Goal: Transaction & Acquisition: Purchase product/service

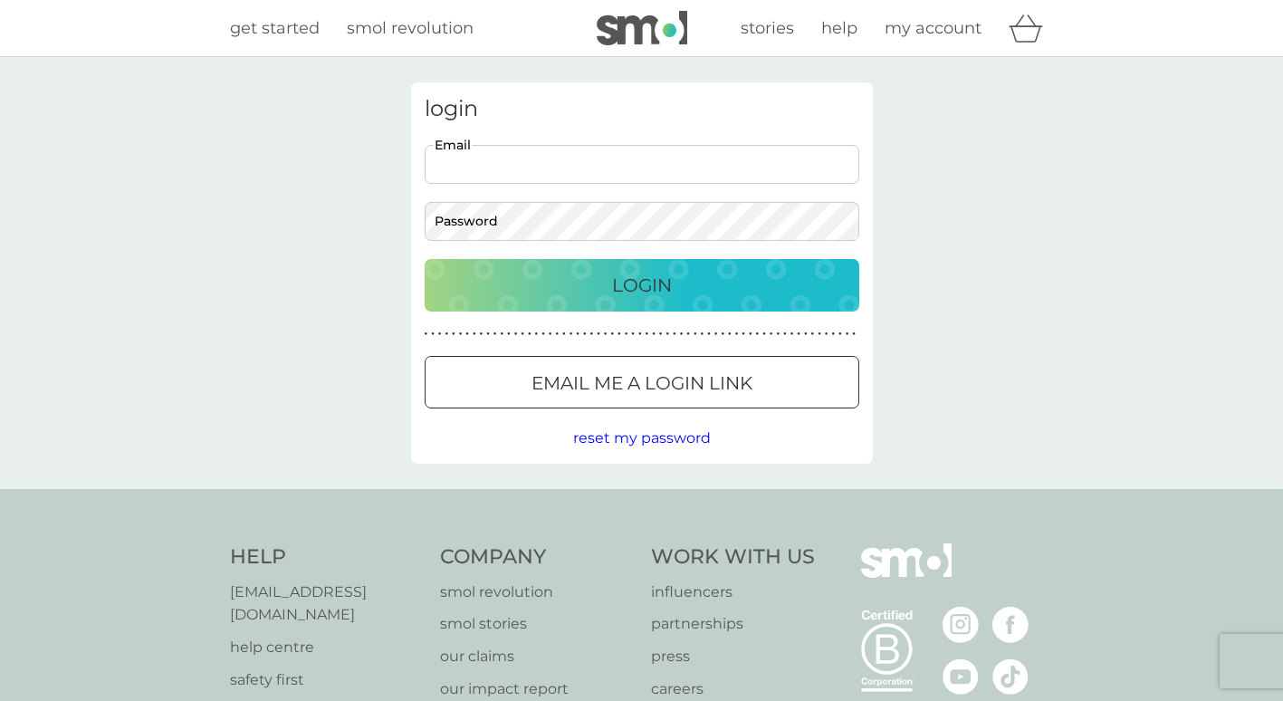
click at [461, 163] on input "Email" at bounding box center [642, 164] width 435 height 39
type input "[EMAIL_ADDRESS][DOMAIN_NAME]"
click at [671, 289] on p "Login" at bounding box center [642, 285] width 60 height 29
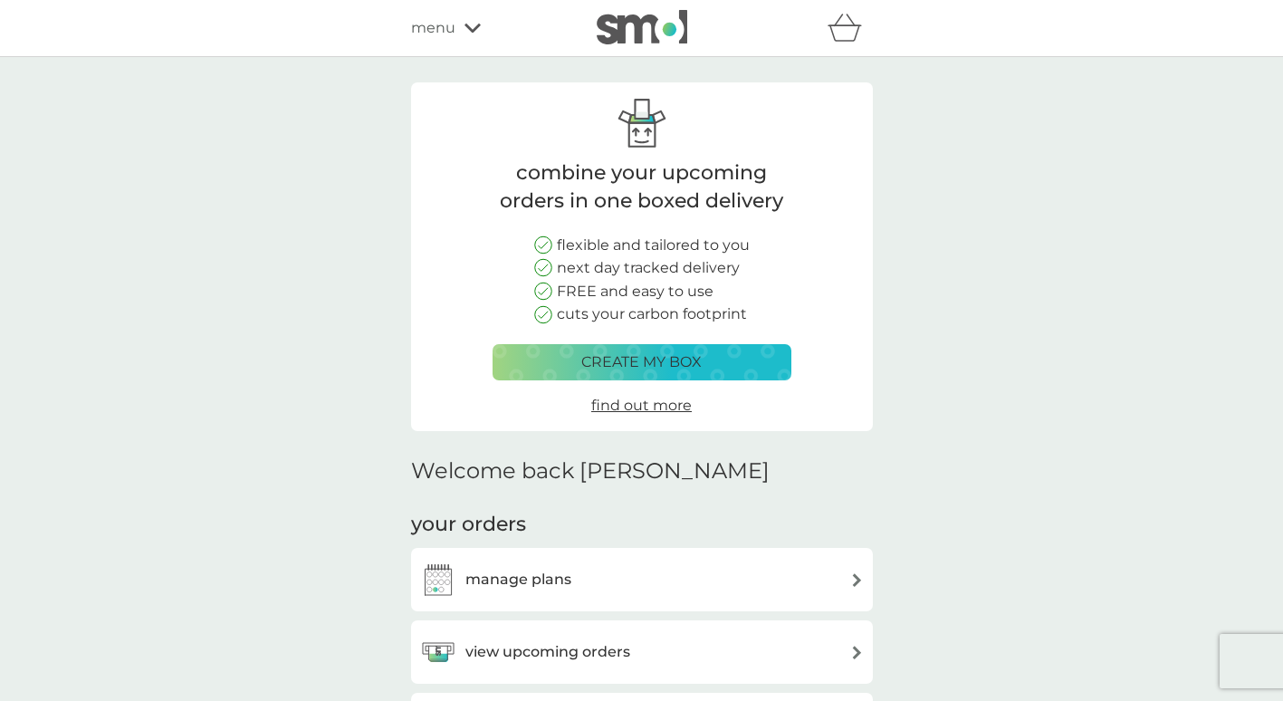
click at [471, 29] on icon at bounding box center [472, 28] width 16 height 11
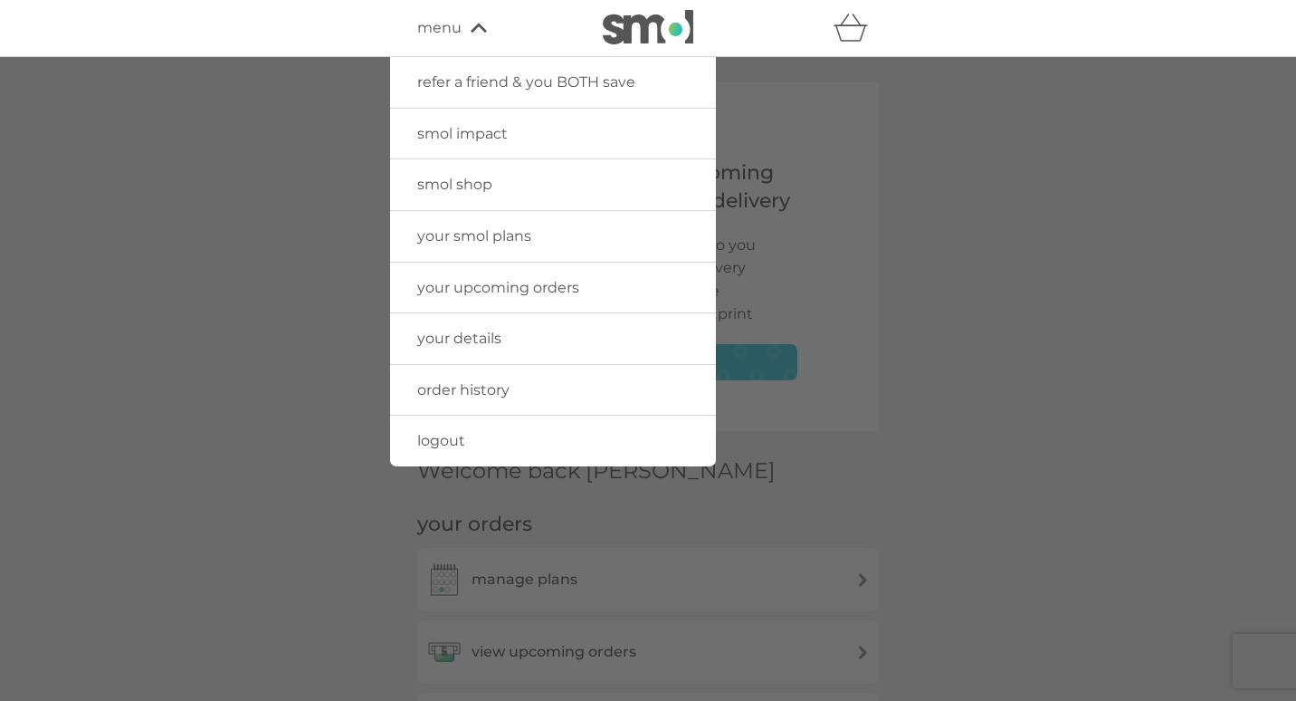
click at [464, 186] on span "smol shop" at bounding box center [454, 184] width 75 height 17
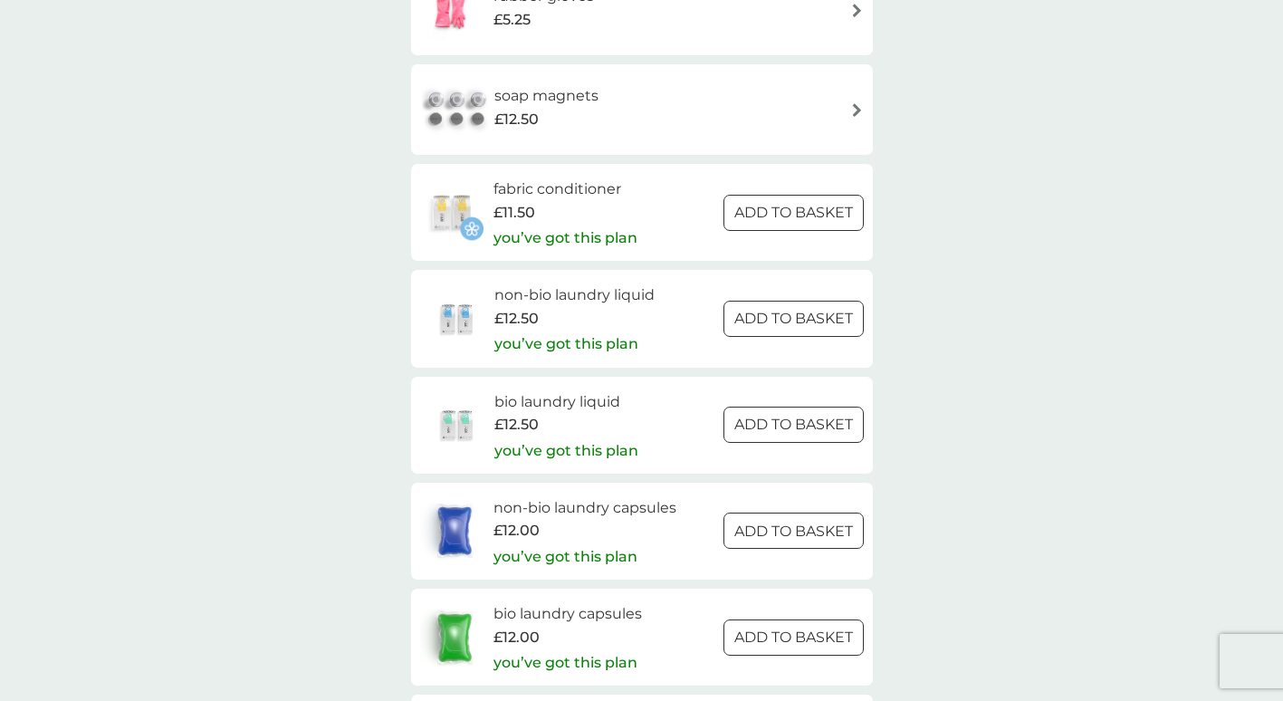
scroll to position [2625, 0]
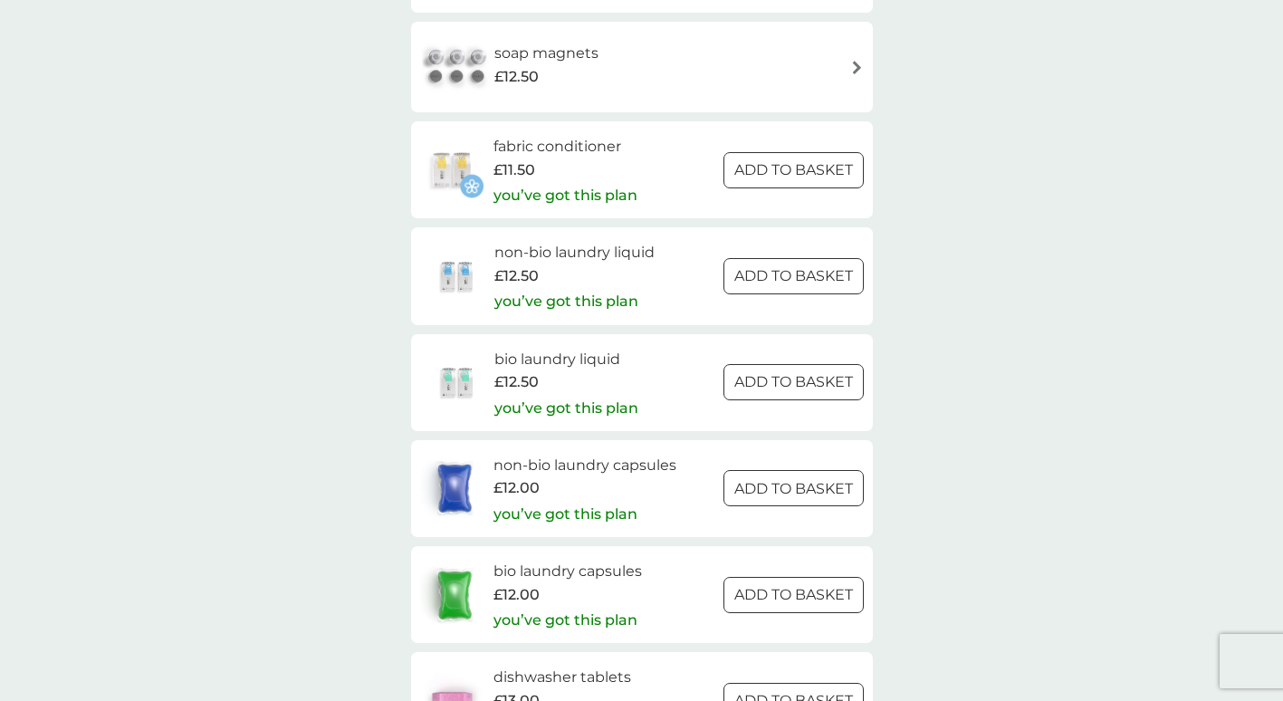
click at [452, 279] on img at bounding box center [457, 275] width 74 height 63
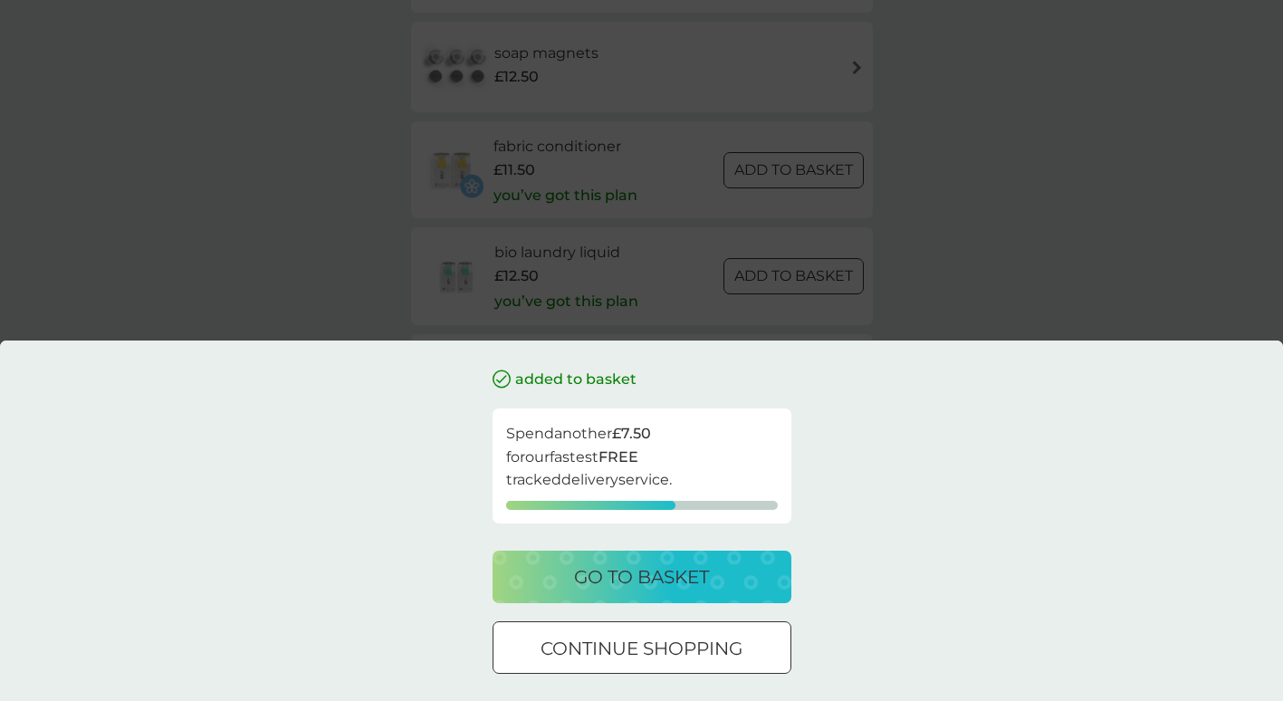
click at [702, 582] on p "go to basket" at bounding box center [641, 576] width 135 height 29
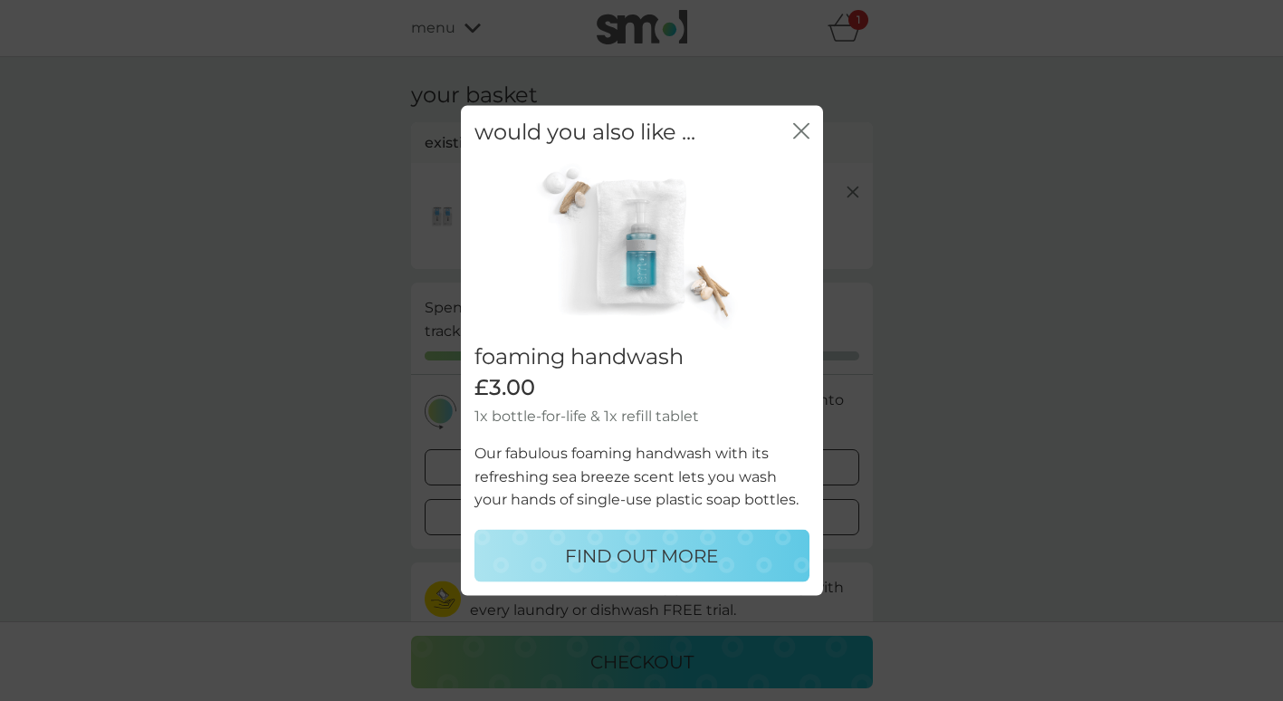
click at [796, 132] on icon "close" at bounding box center [801, 131] width 16 height 16
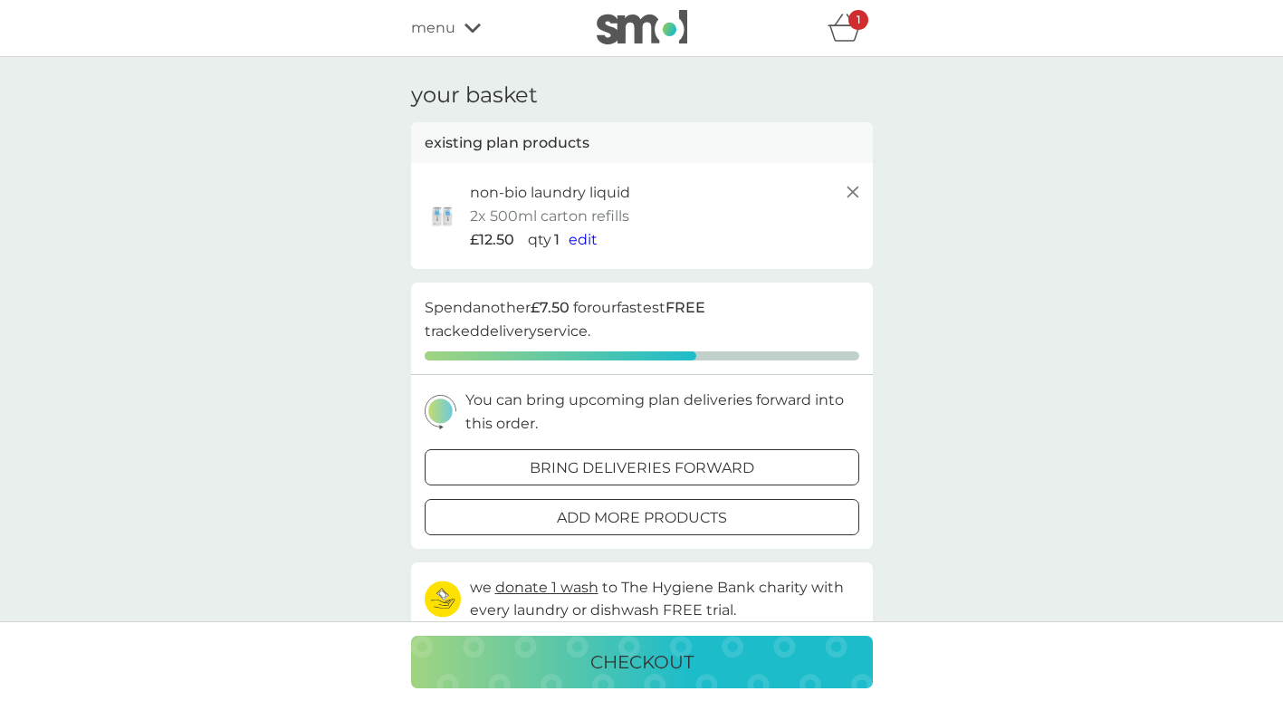
click at [575, 239] on span "edit" at bounding box center [583, 239] width 29 height 17
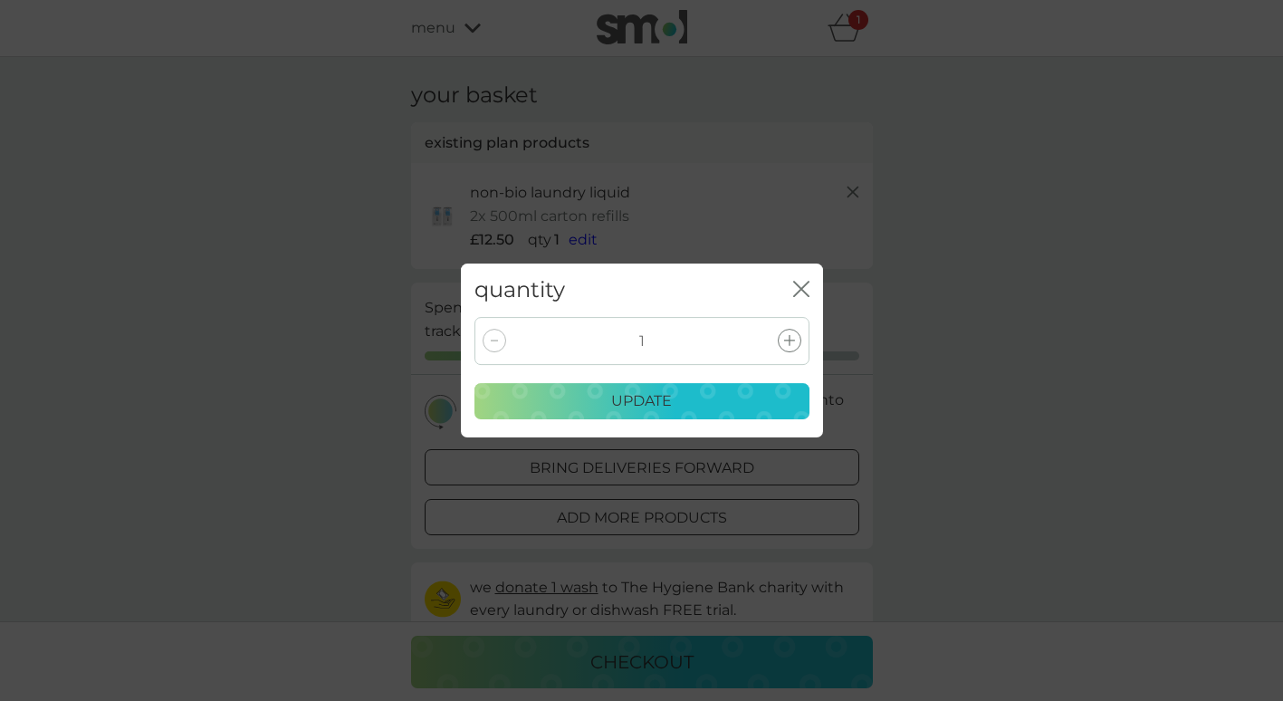
click at [496, 341] on icon at bounding box center [494, 341] width 7 height 2
click at [490, 344] on div at bounding box center [495, 341] width 24 height 24
click at [623, 405] on p "update" at bounding box center [641, 401] width 61 height 24
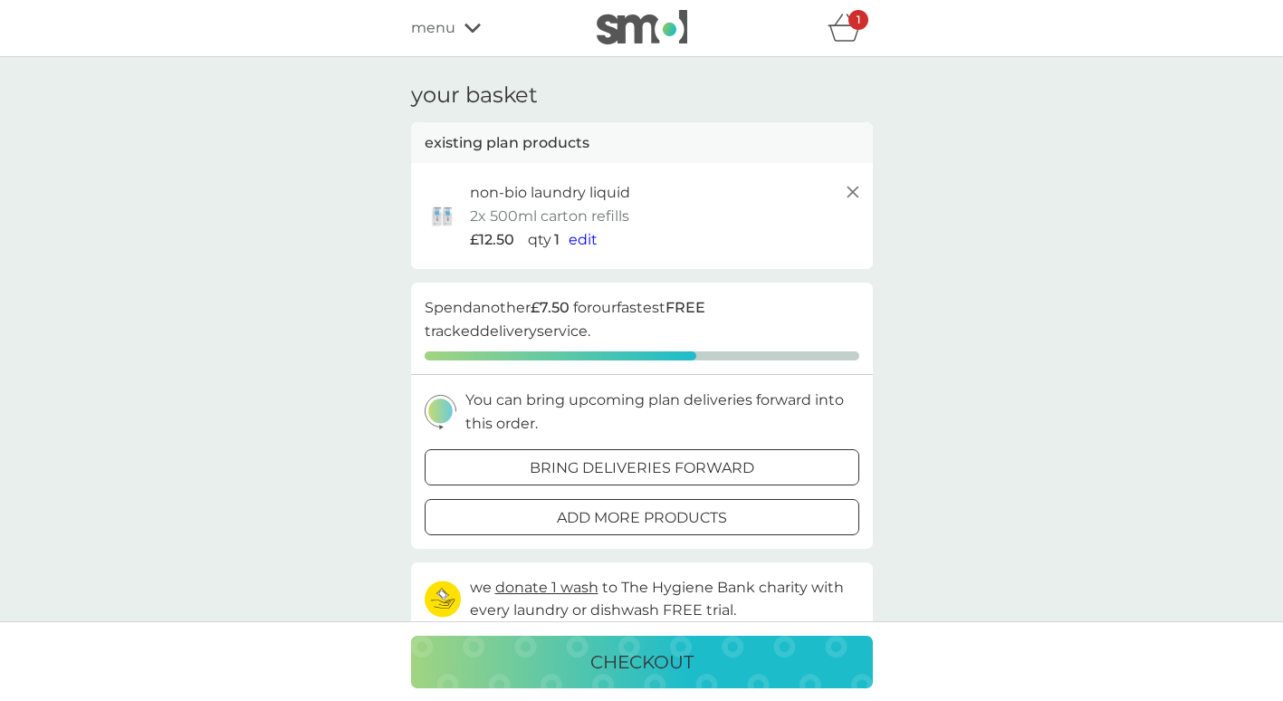
click at [850, 191] on line at bounding box center [851, 191] width 11 height 11
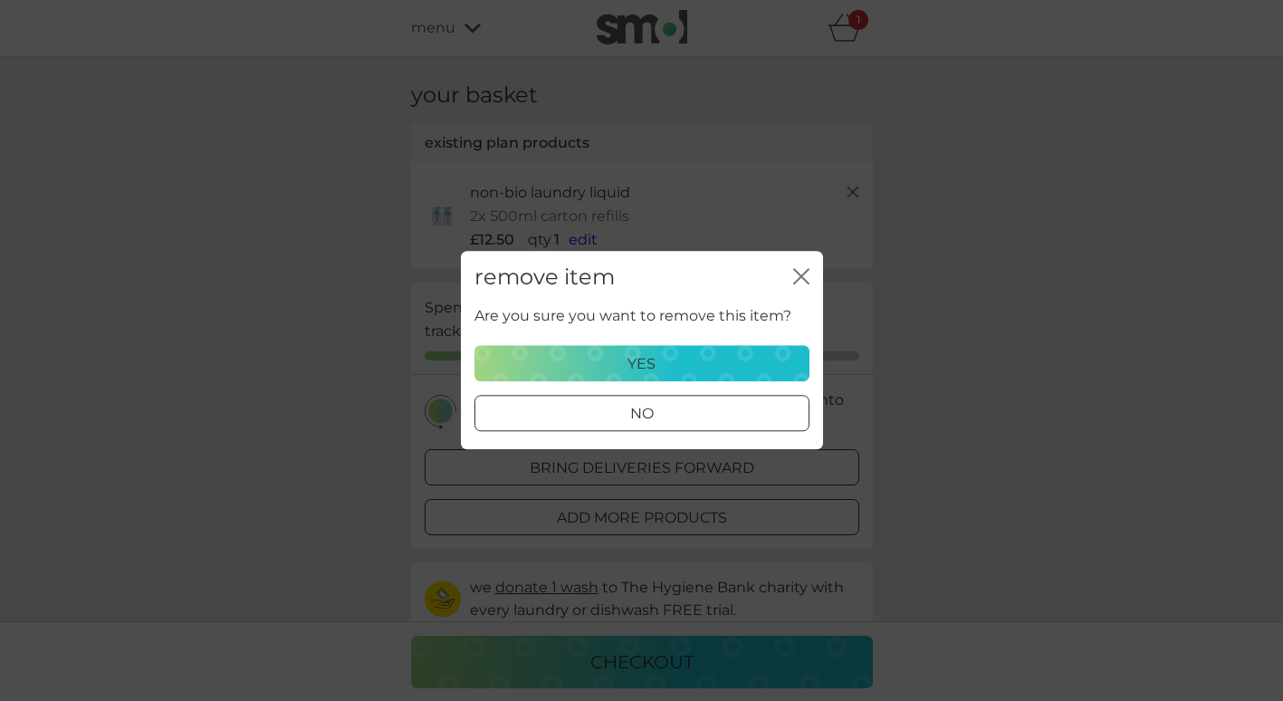
click at [639, 364] on p "yes" at bounding box center [641, 364] width 28 height 24
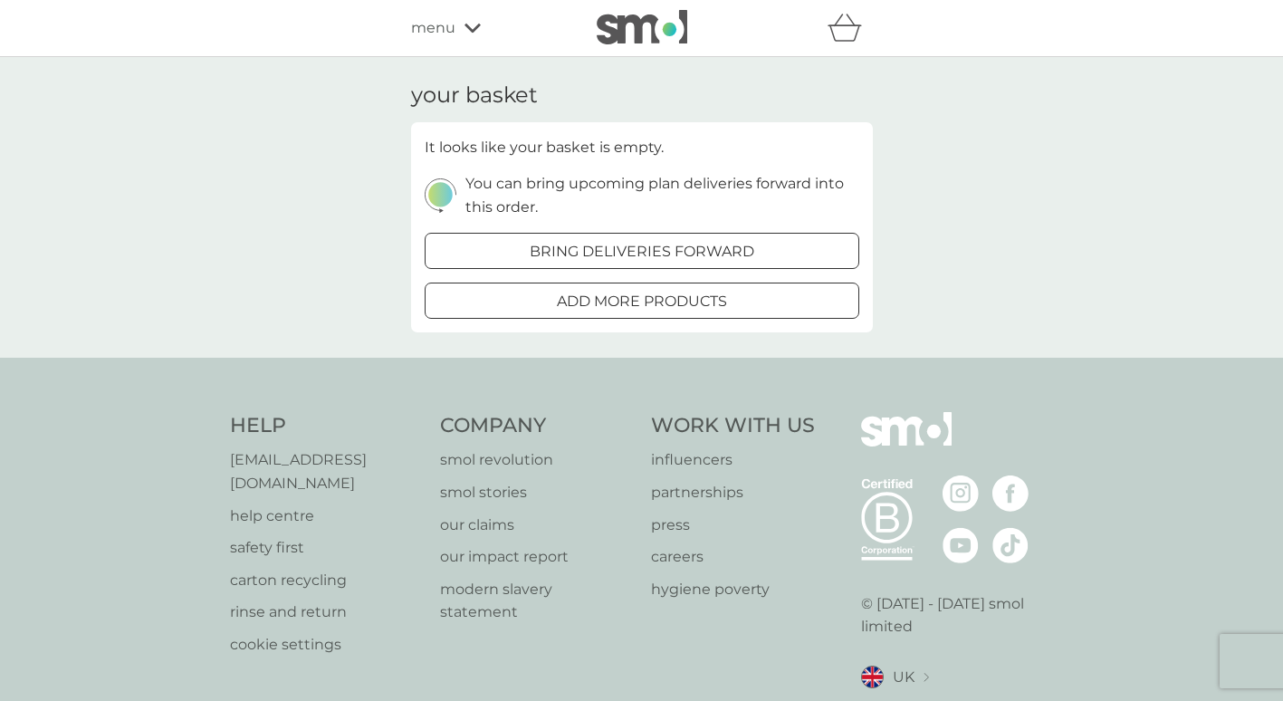
click at [452, 26] on div "menu" at bounding box center [488, 28] width 154 height 24
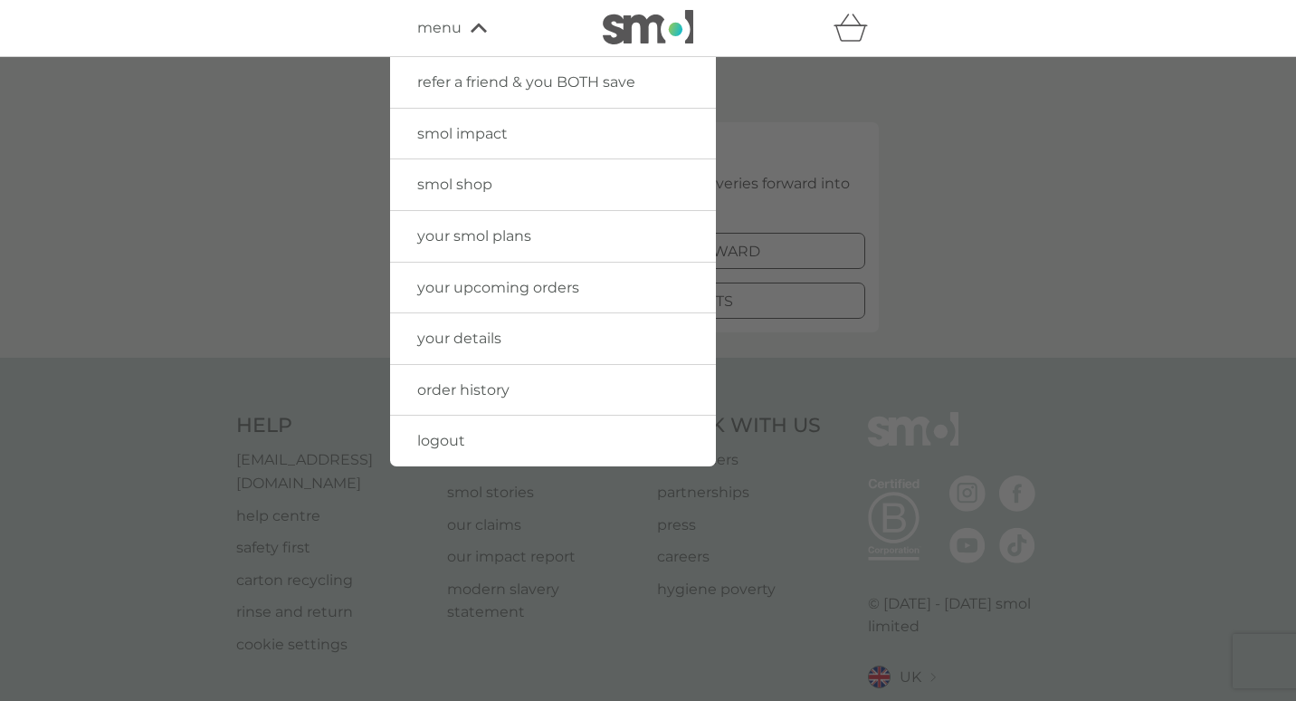
click at [478, 186] on span "smol shop" at bounding box center [454, 184] width 75 height 17
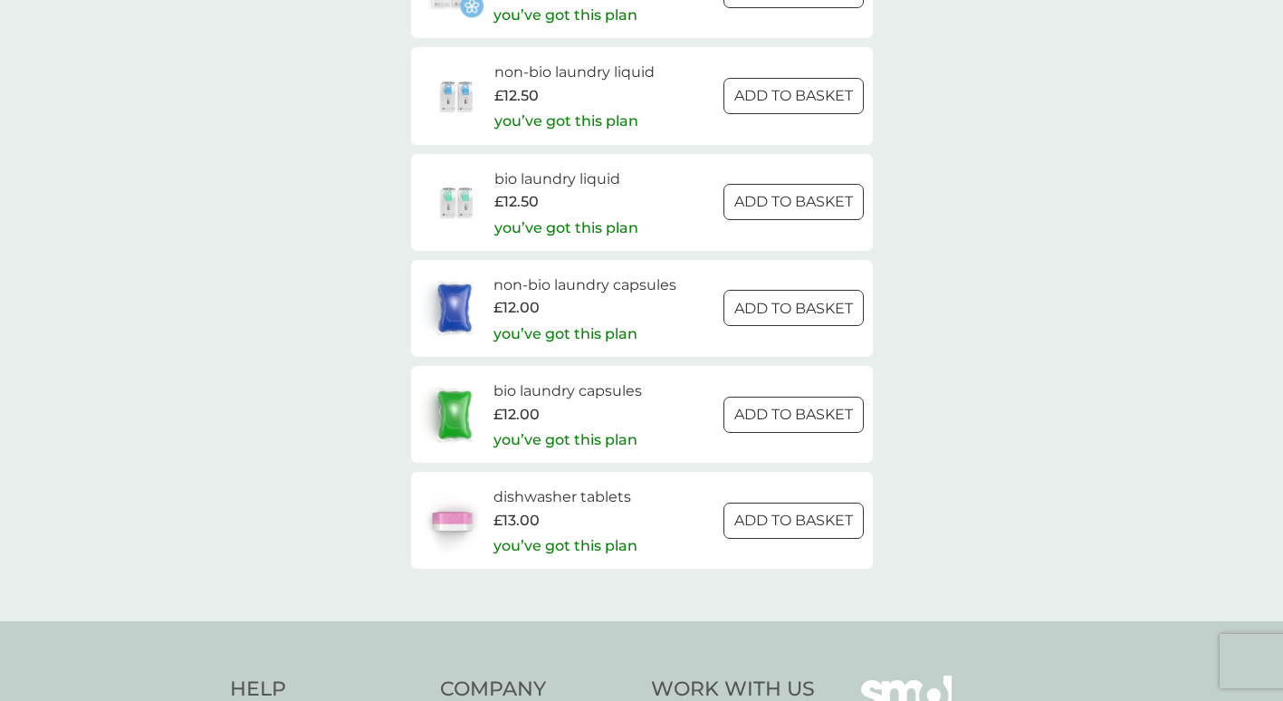
scroll to position [2806, 0]
click at [465, 301] on img at bounding box center [454, 306] width 69 height 63
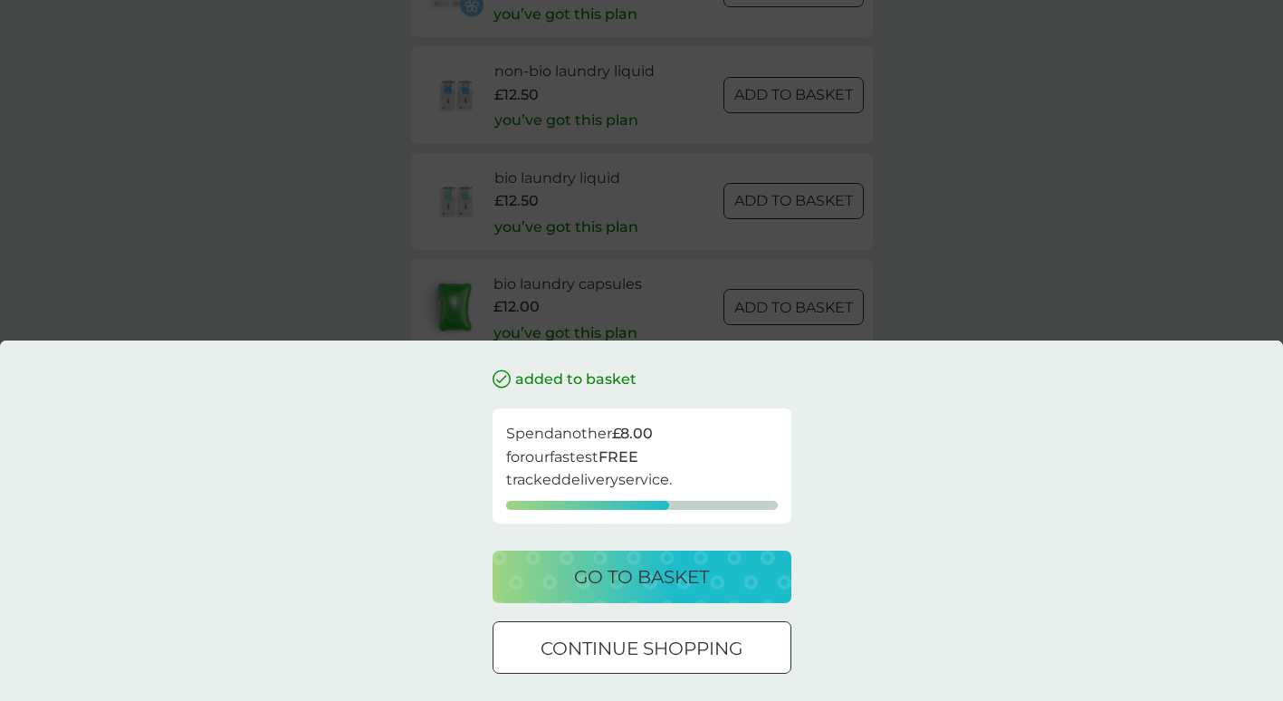
click at [695, 576] on p "go to basket" at bounding box center [641, 576] width 135 height 29
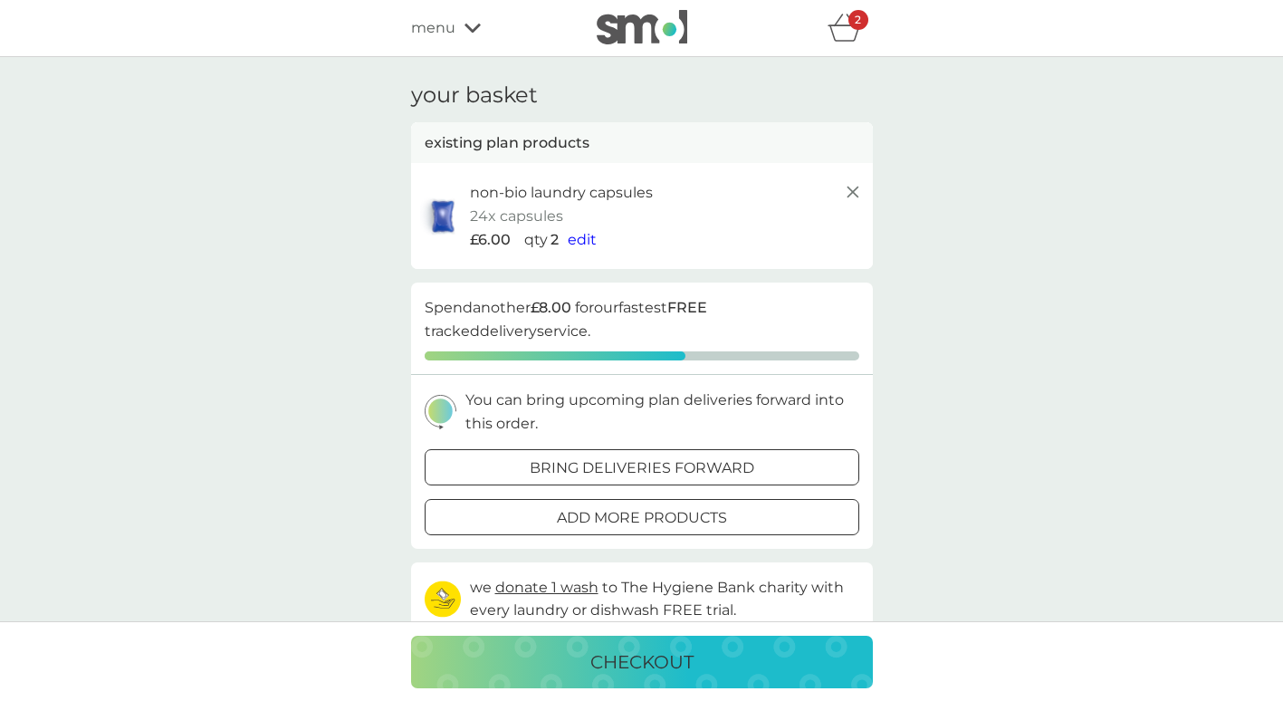
click at [852, 186] on icon at bounding box center [853, 192] width 22 height 22
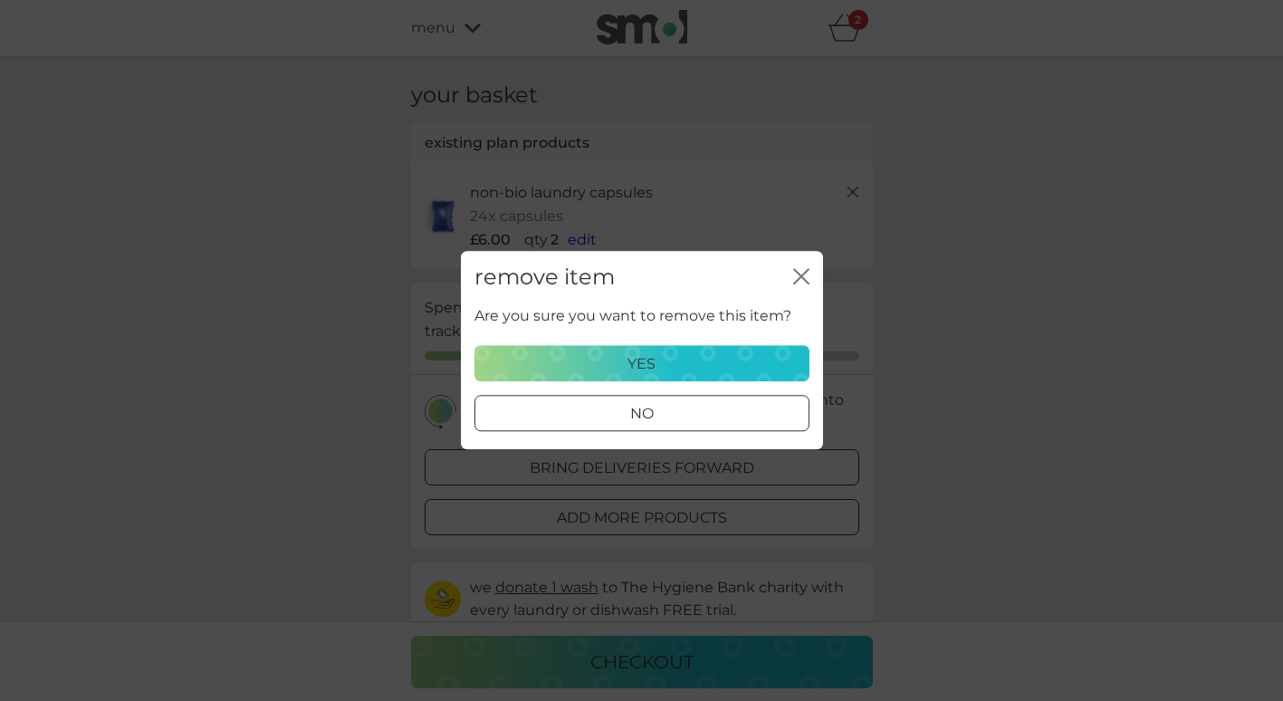
click at [642, 358] on p "yes" at bounding box center [641, 364] width 28 height 24
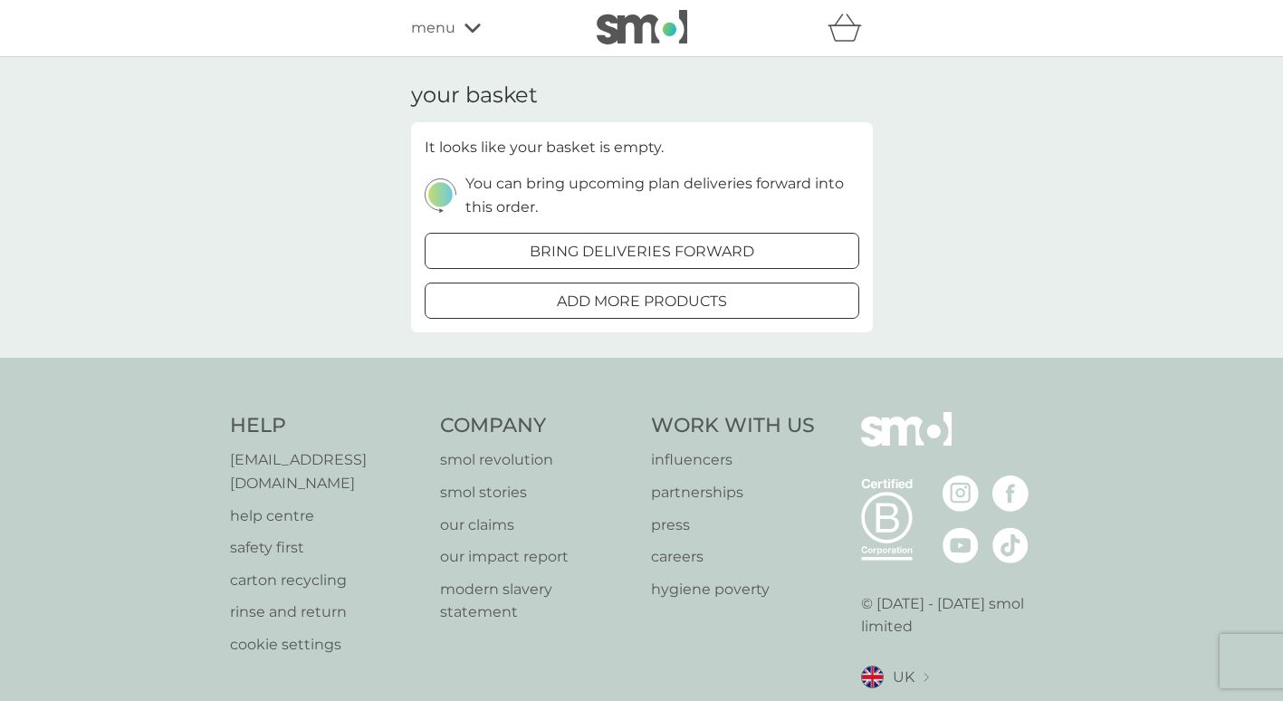
click at [441, 24] on span "menu" at bounding box center [433, 28] width 44 height 24
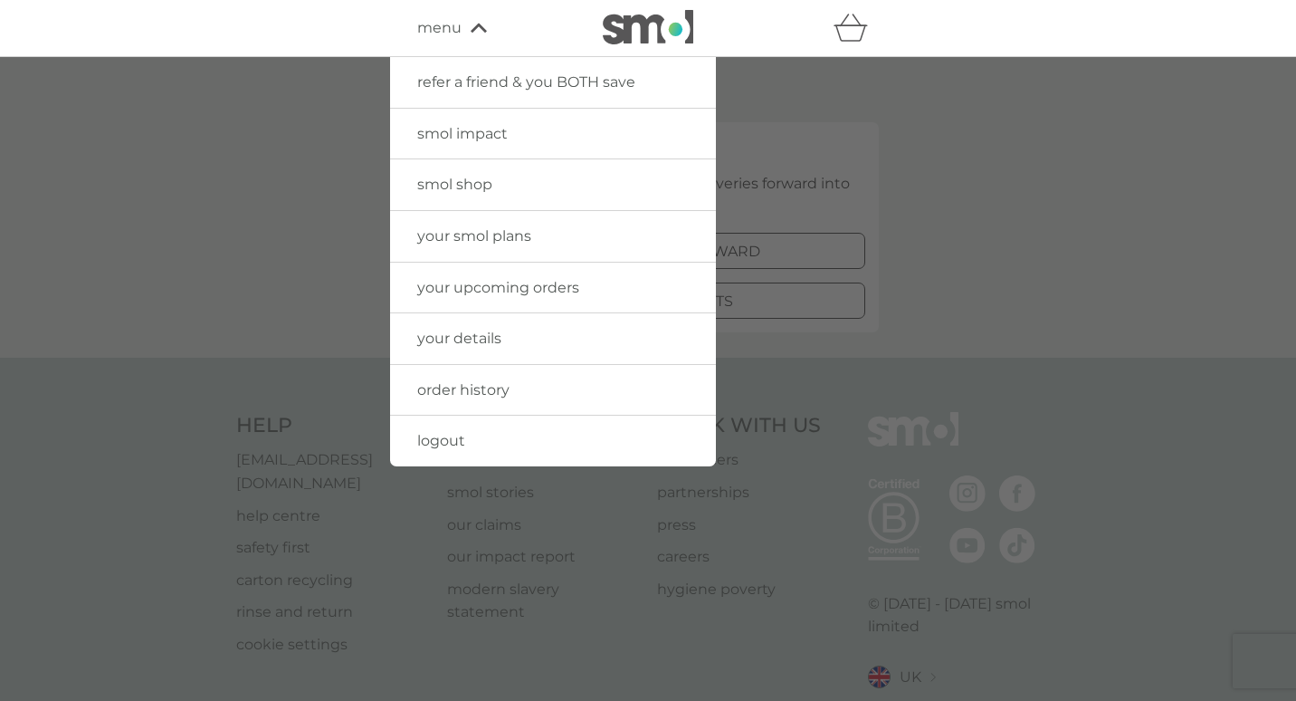
click at [454, 188] on span "smol shop" at bounding box center [454, 184] width 75 height 17
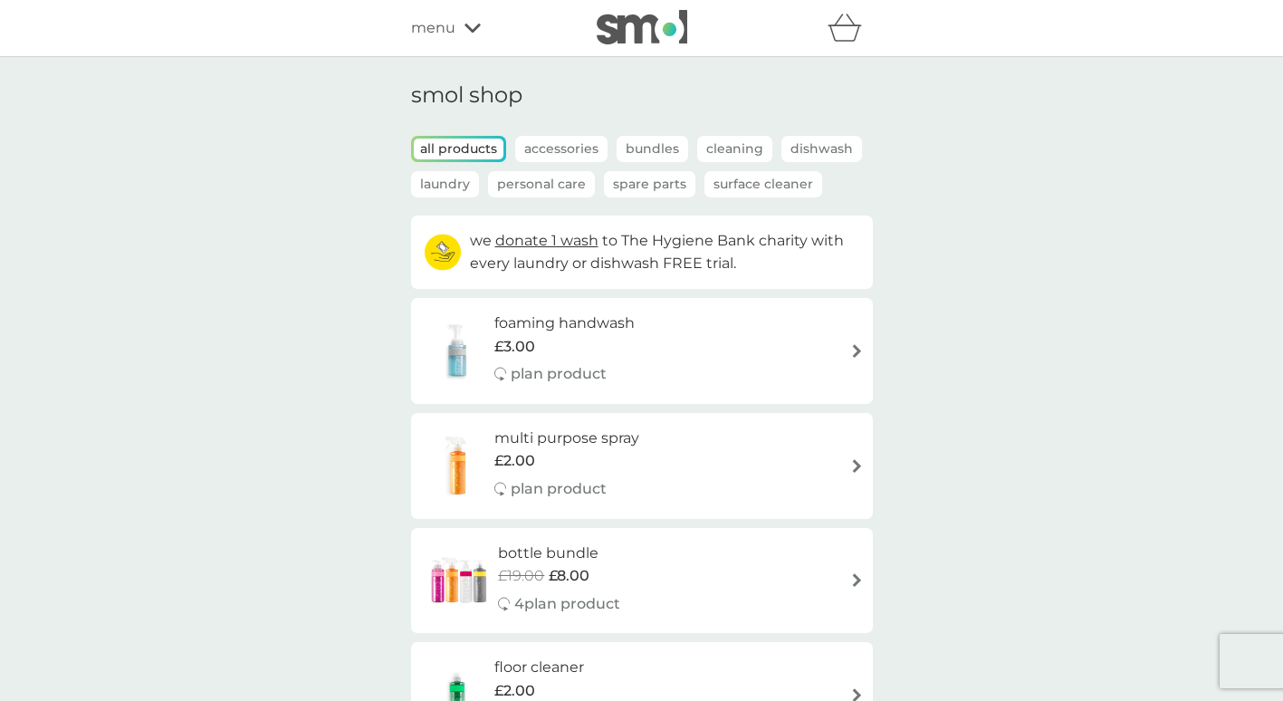
click at [441, 187] on p "Laundry" at bounding box center [445, 184] width 68 height 26
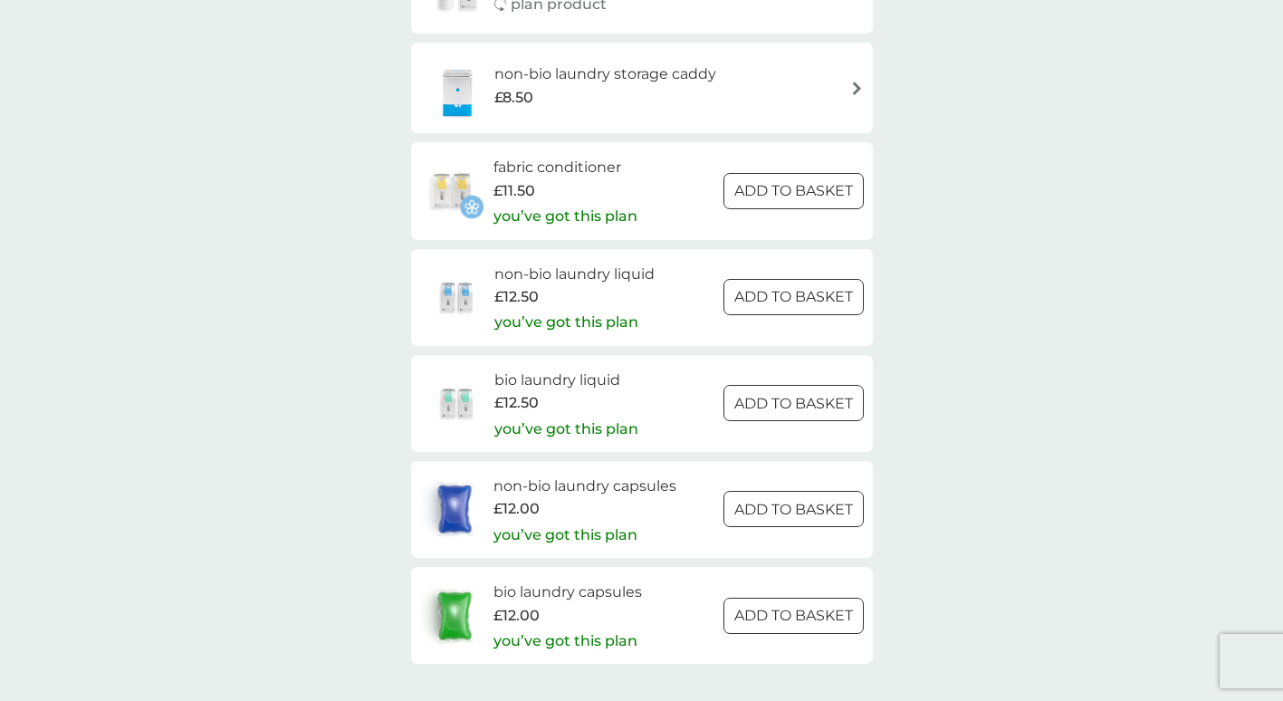
scroll to position [724, 0]
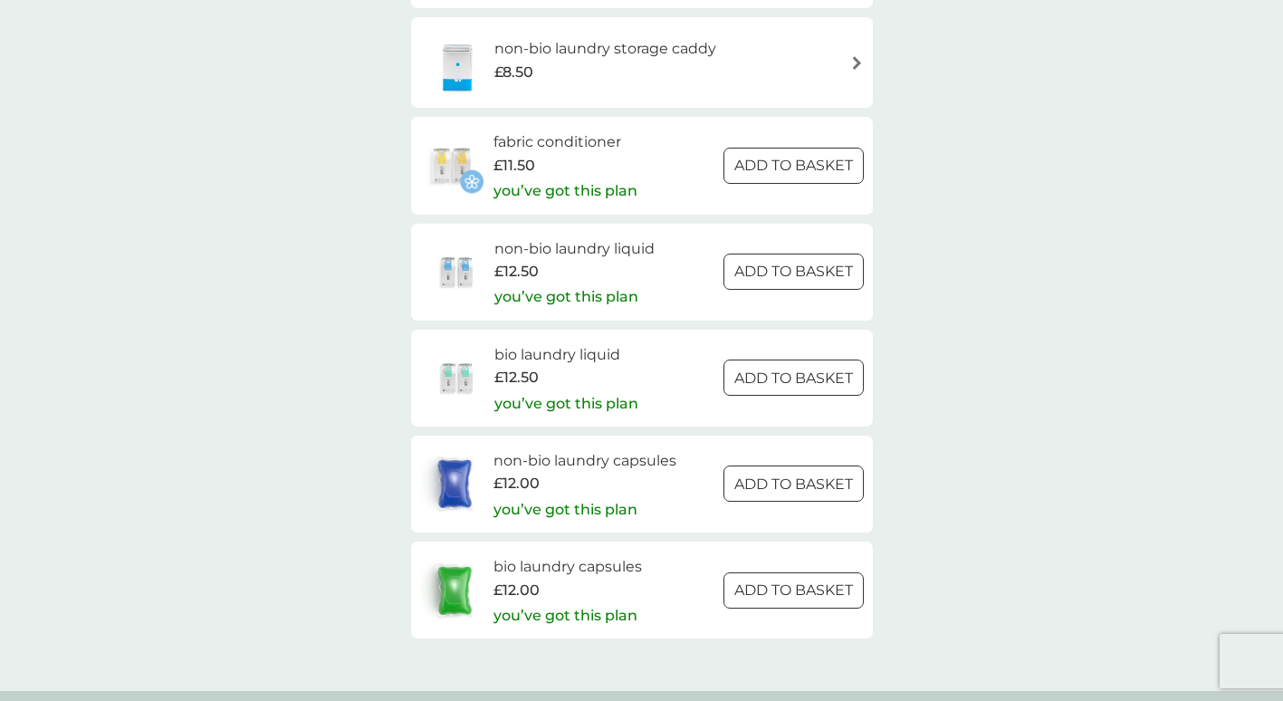
click at [464, 270] on img at bounding box center [457, 271] width 74 height 63
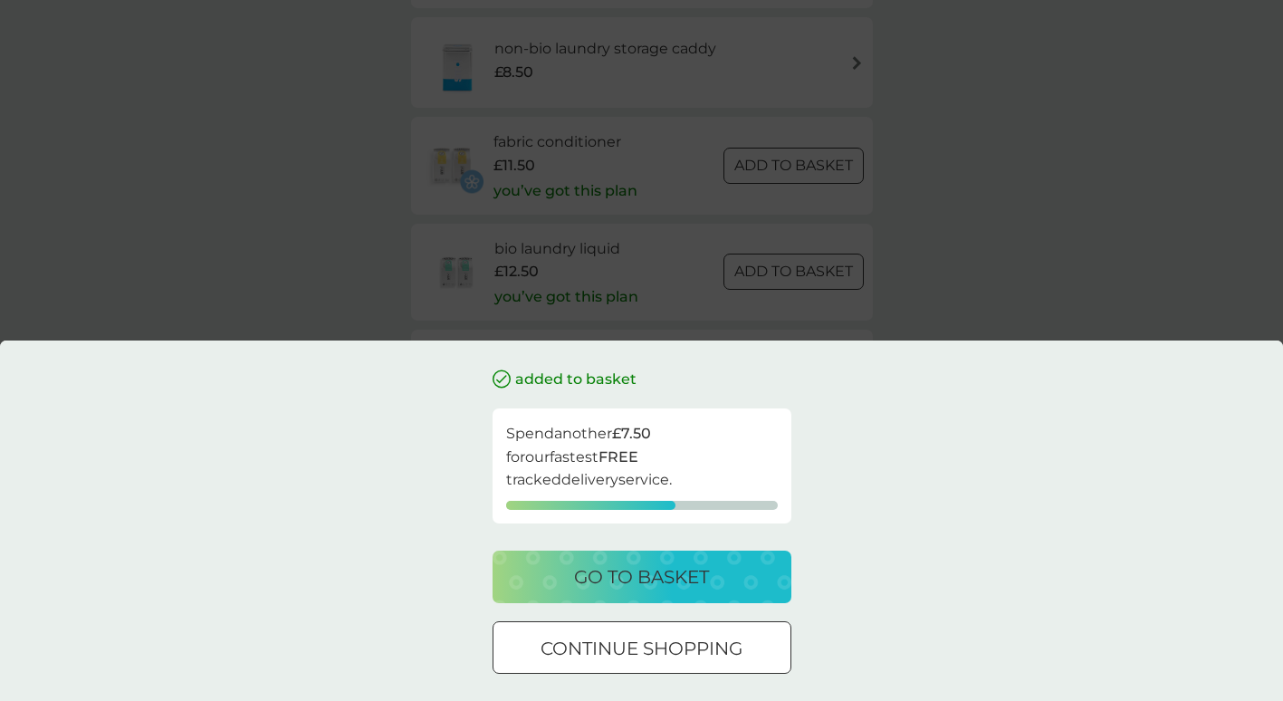
click at [642, 572] on p "go to basket" at bounding box center [641, 576] width 135 height 29
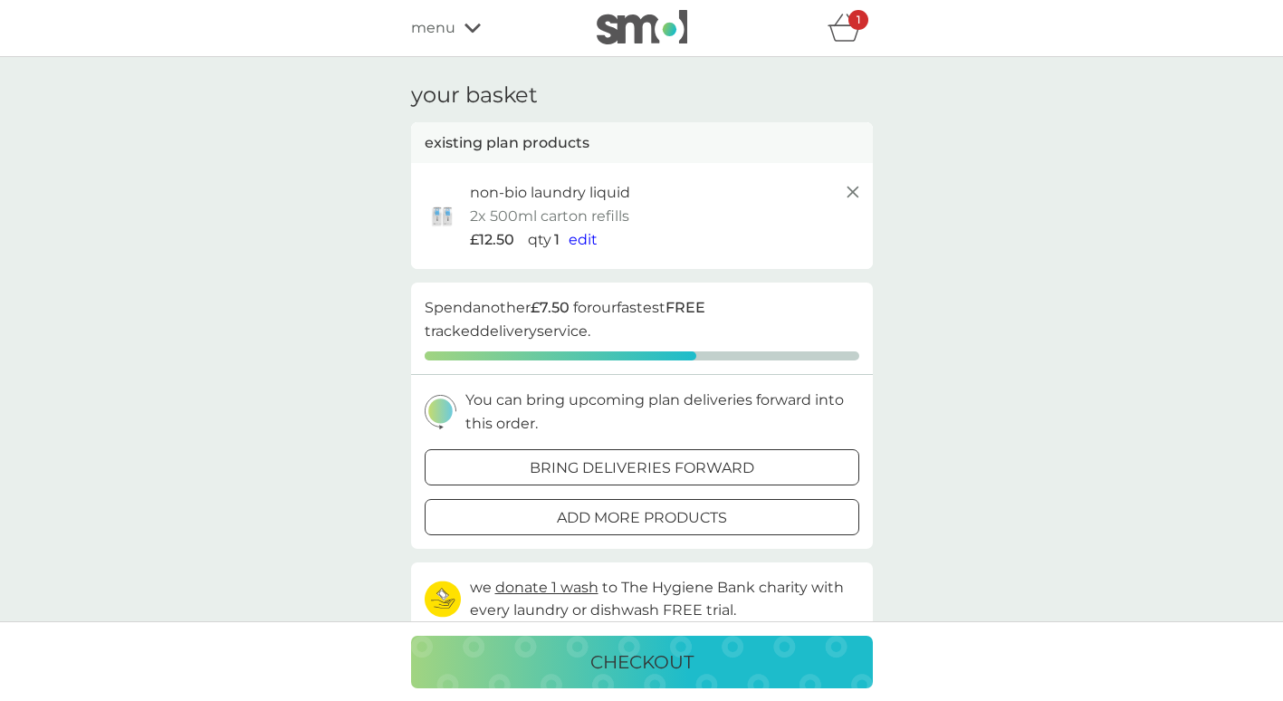
click at [483, 197] on p "non-bio laundry liquid" at bounding box center [550, 193] width 160 height 24
click at [436, 217] on img at bounding box center [442, 215] width 45 height 39
click at [860, 190] on icon at bounding box center [853, 192] width 22 height 22
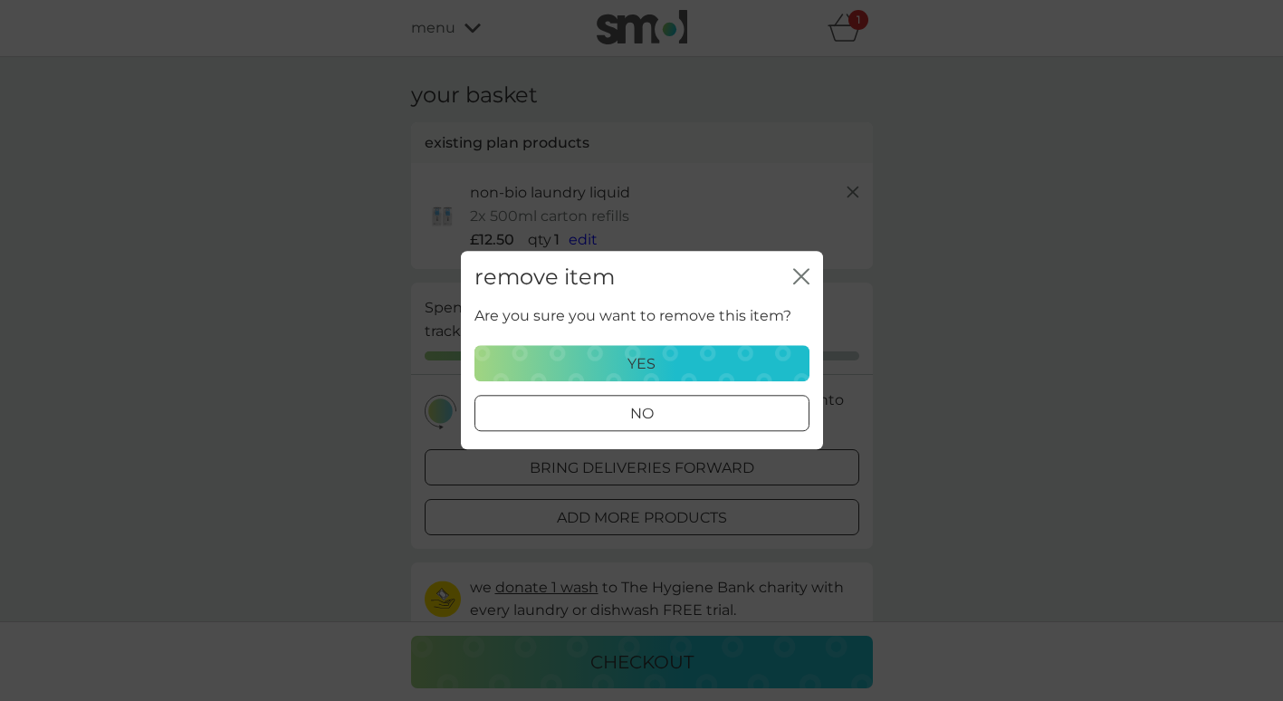
click at [684, 358] on div "yes" at bounding box center [641, 364] width 311 height 24
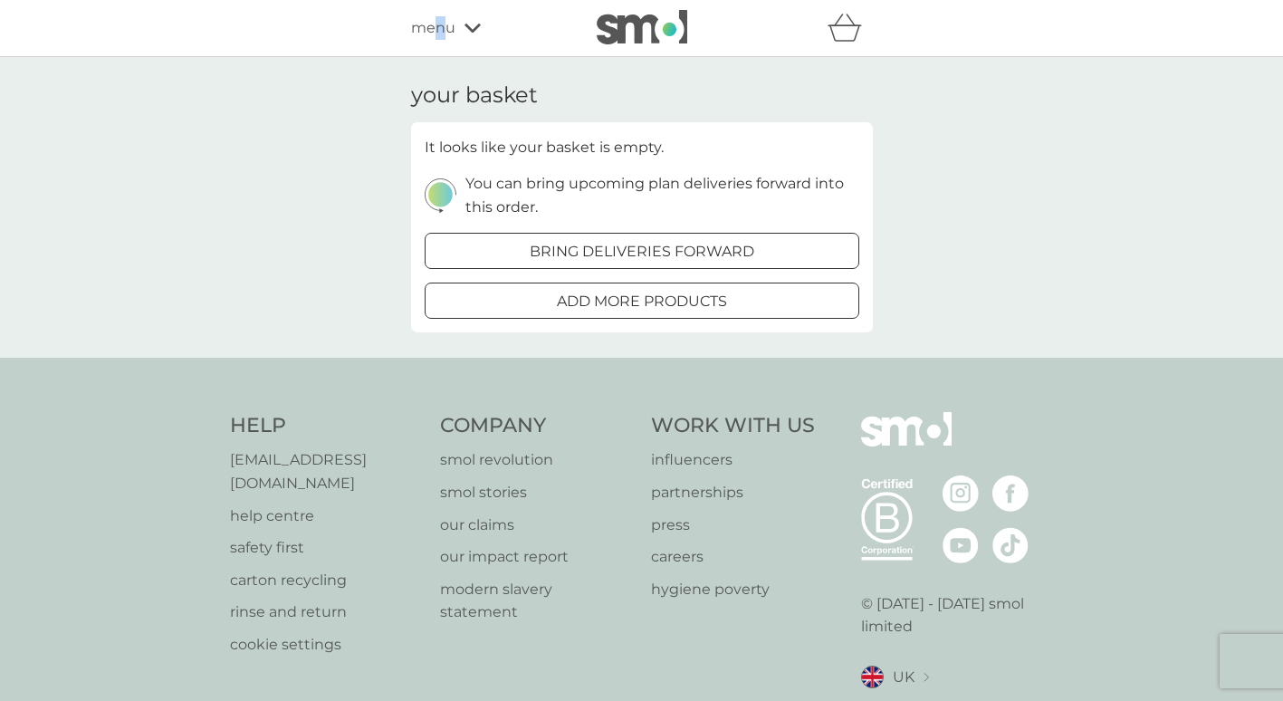
click at [439, 29] on span "menu" at bounding box center [433, 28] width 44 height 24
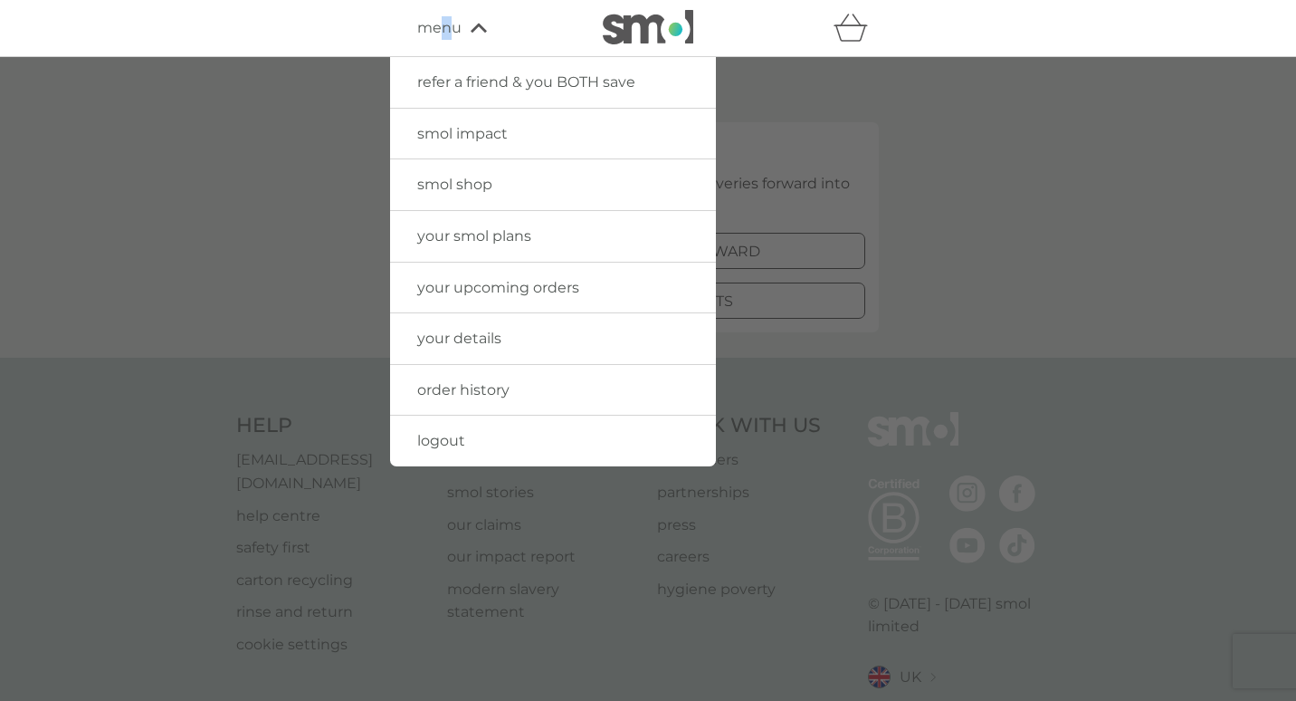
click at [507, 82] on span "refer a friend & you BOTH save" at bounding box center [526, 81] width 218 height 17
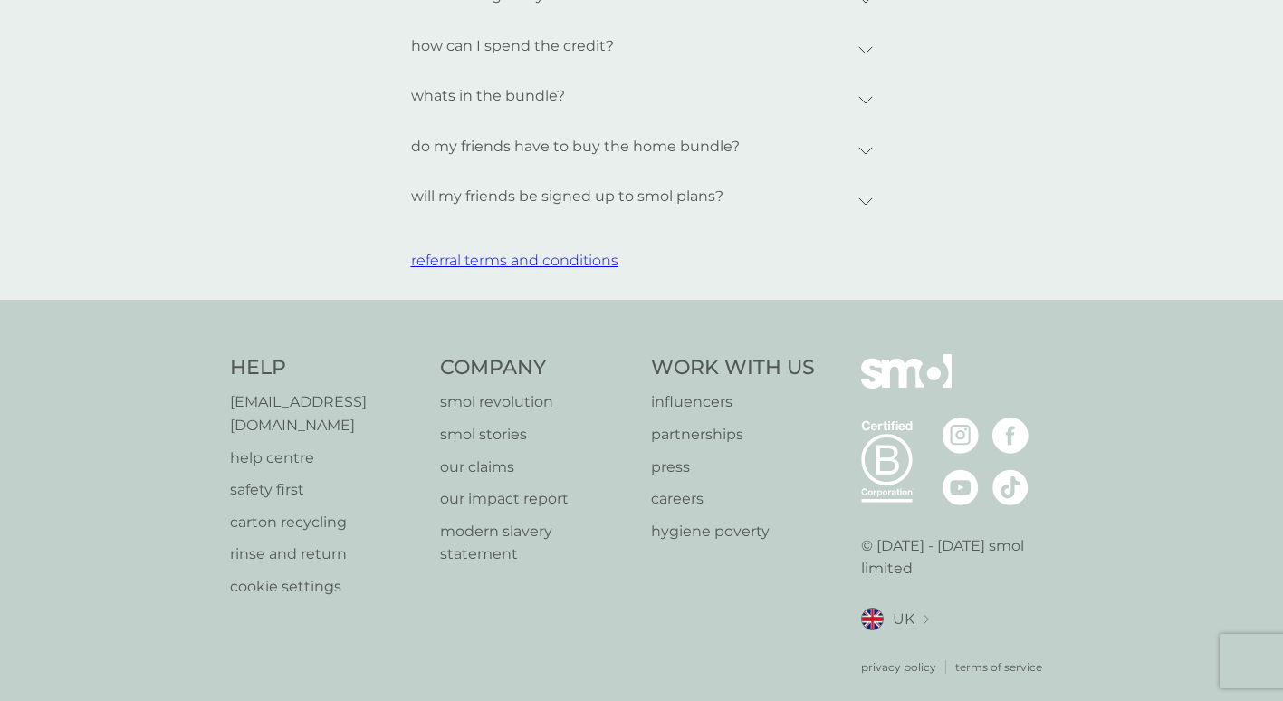
scroll to position [827, 0]
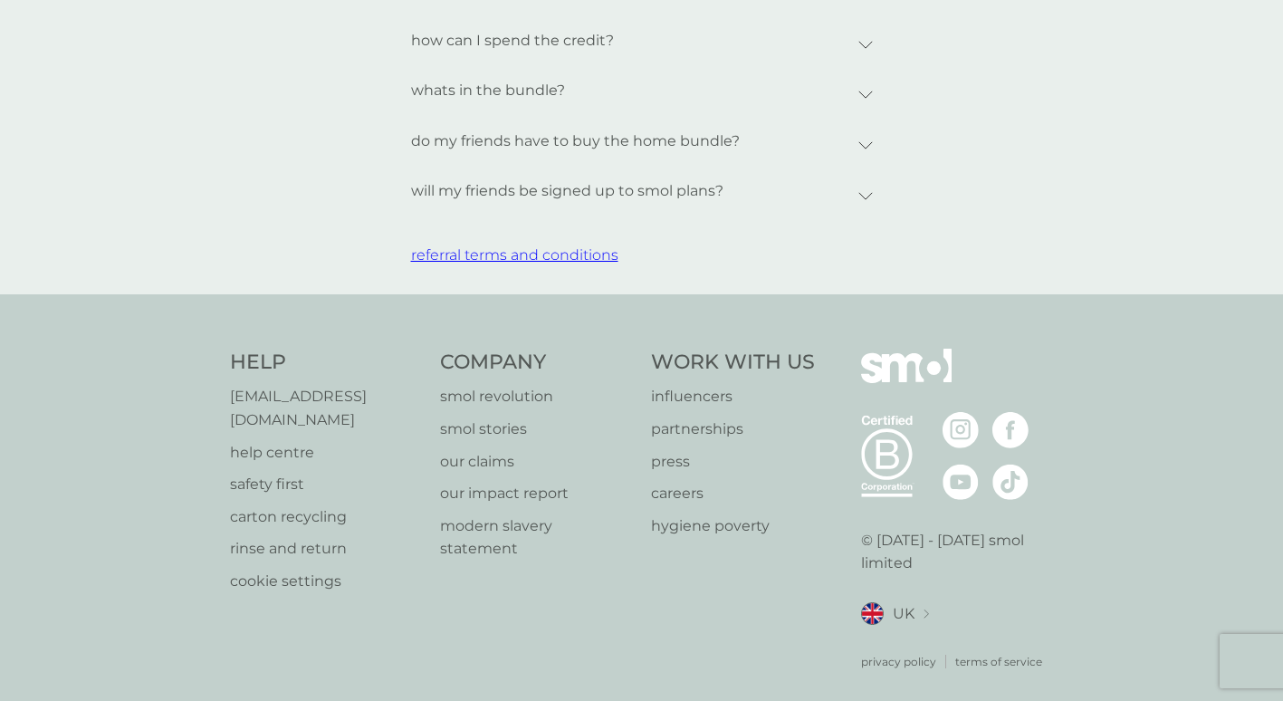
click at [357, 396] on p "[EMAIL_ADDRESS][DOMAIN_NAME]" at bounding box center [326, 408] width 193 height 46
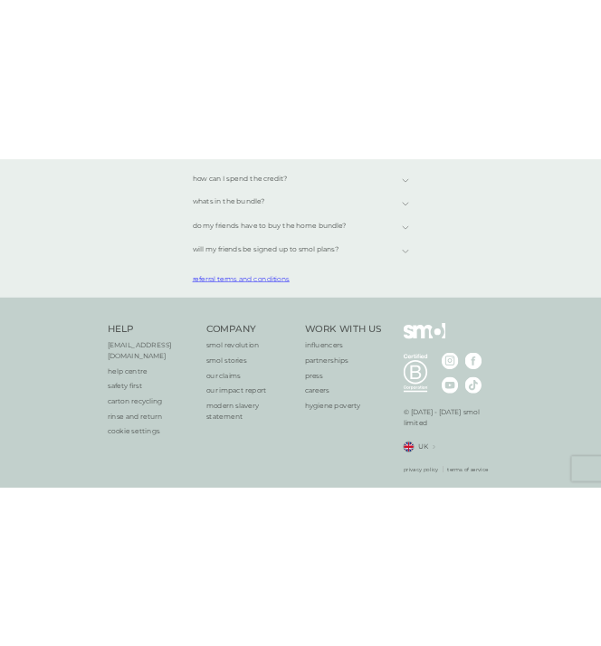
scroll to position [0, 0]
